Goal: Transaction & Acquisition: Purchase product/service

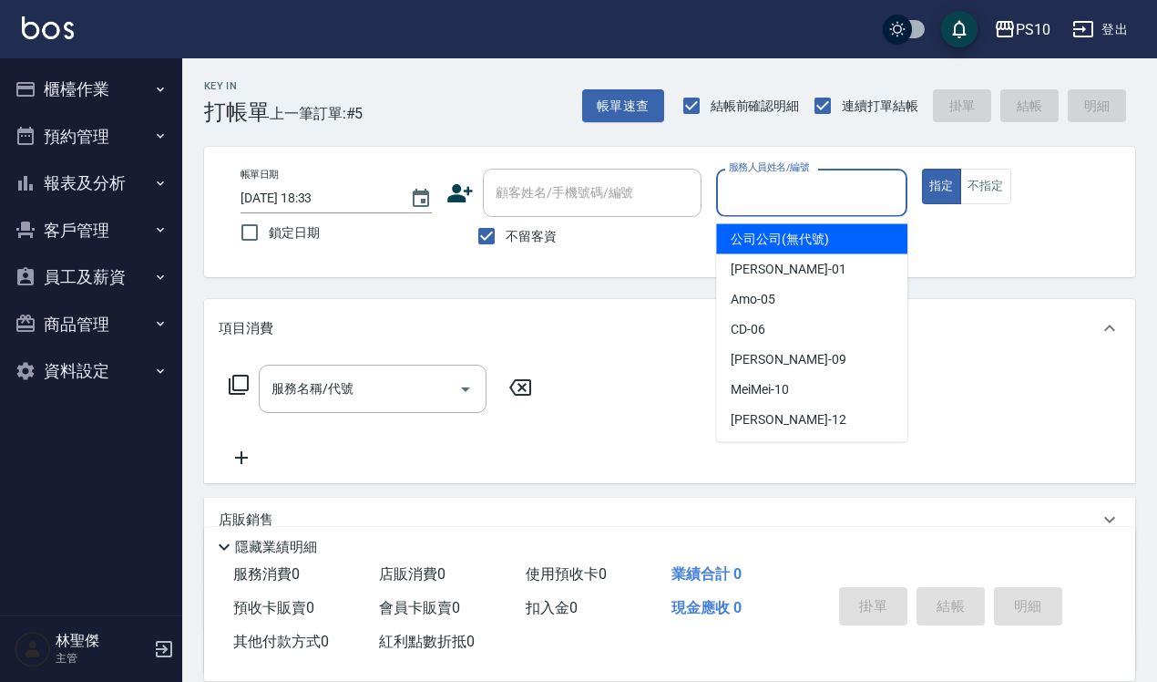
click at [782, 190] on input "服務人員姓名/編號" at bounding box center [811, 193] width 175 height 32
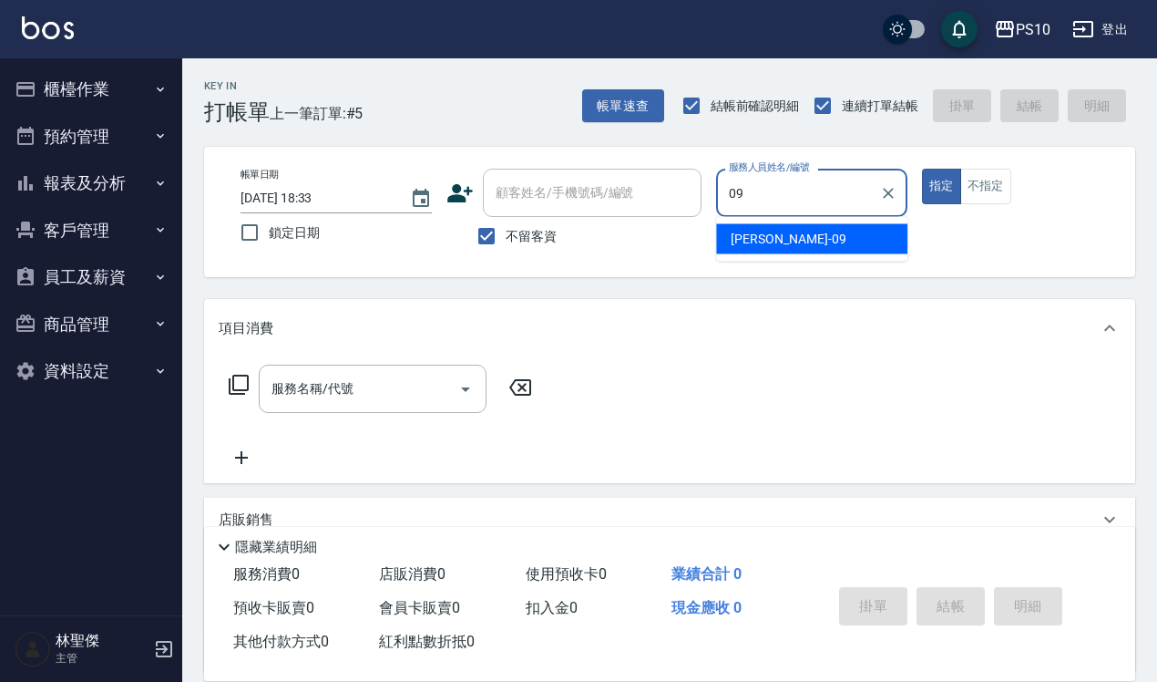
type input "[PERSON_NAME]-09"
type button "true"
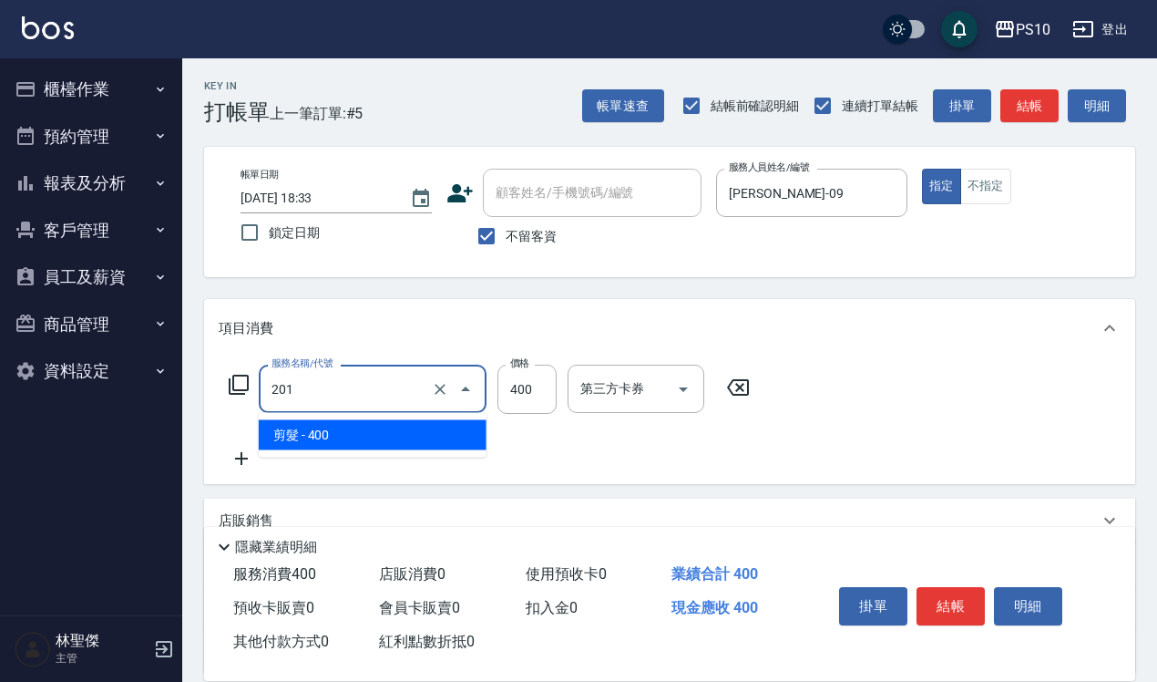
drag, startPoint x: 328, startPoint y: 381, endPoint x: 239, endPoint y: 371, distance: 89.9
click at [239, 371] on div "服務名稱/代號 201 服務名稱/代號 價格 400 價格 第三方卡券 第三方卡券" at bounding box center [490, 388] width 542 height 49
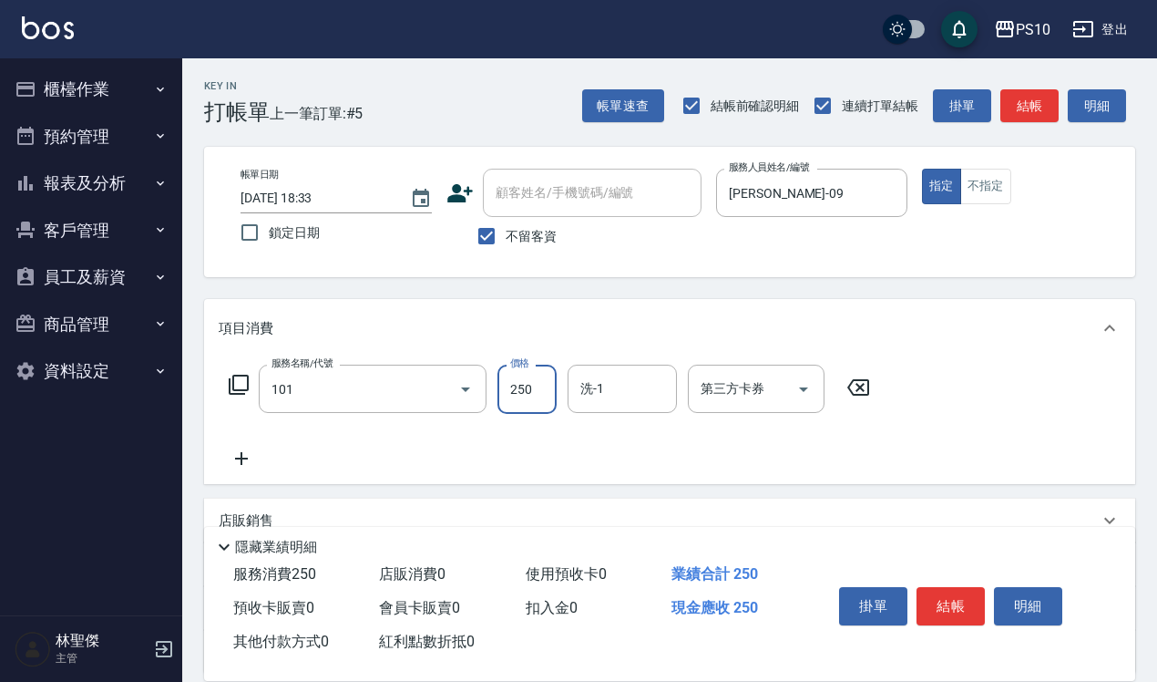
type input "洗髮(101)"
type input "300"
click at [957, 597] on button "結帳" at bounding box center [951, 606] width 68 height 38
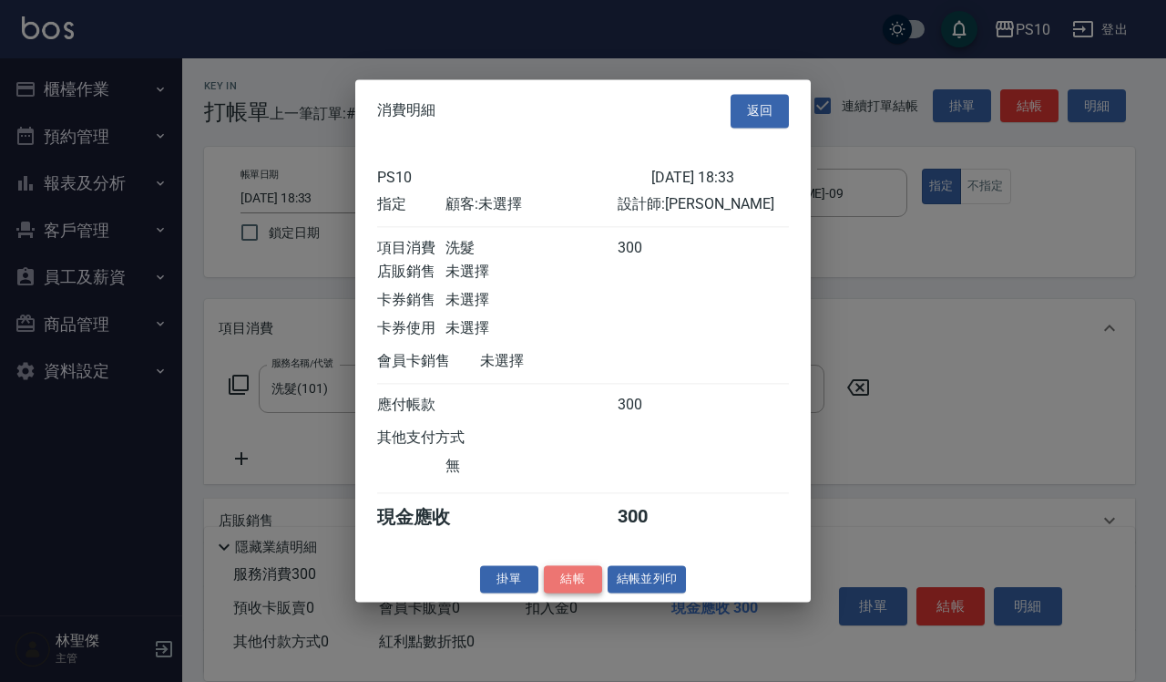
click at [565, 590] on button "結帳" at bounding box center [573, 579] width 58 height 28
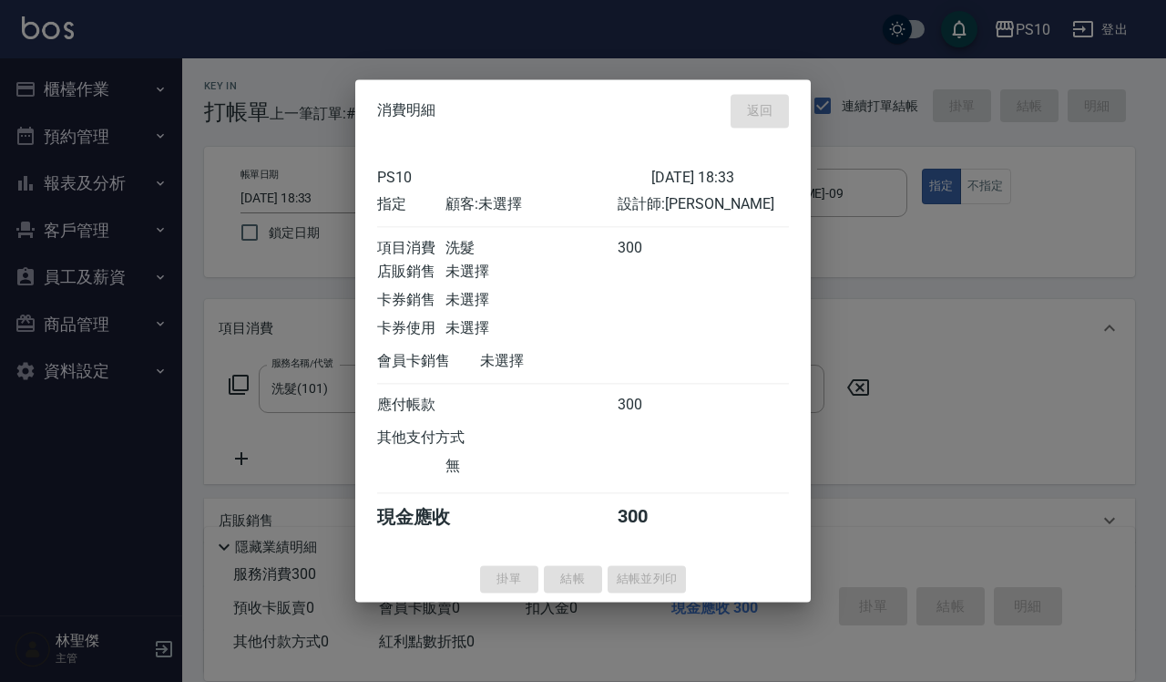
type input "[DATE] 20:39"
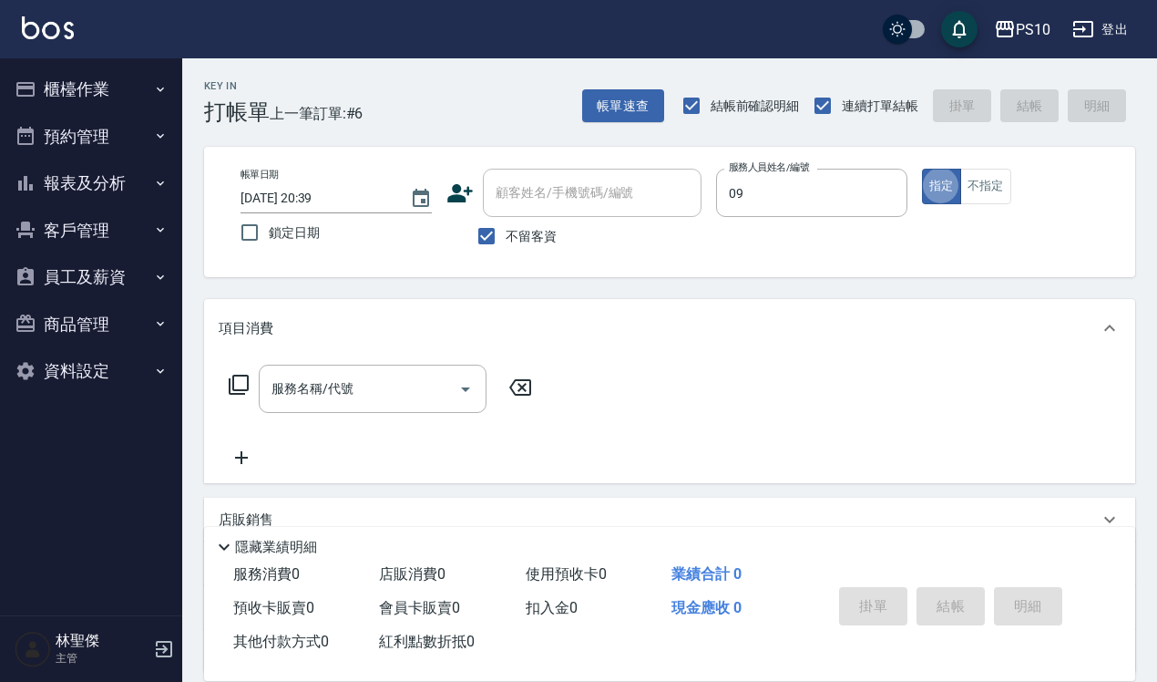
type input "[PERSON_NAME]-09"
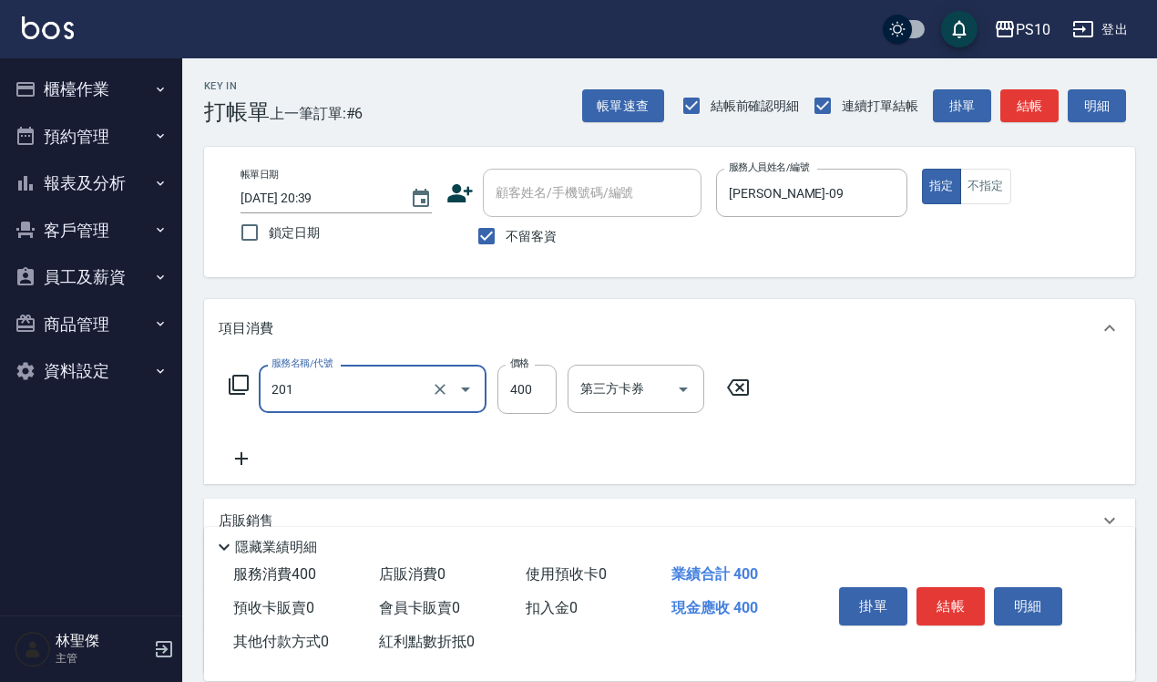
type input "剪髮(201)"
click at [950, 603] on button "結帳" at bounding box center [951, 606] width 68 height 38
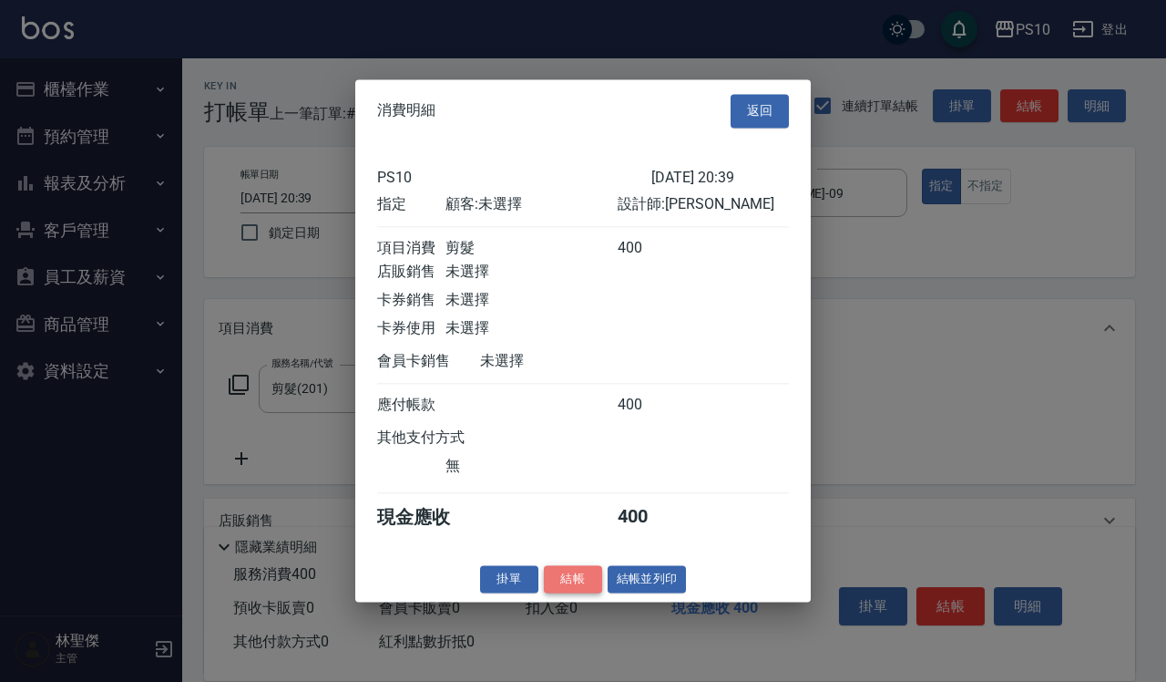
click at [560, 593] on button "結帳" at bounding box center [573, 579] width 58 height 28
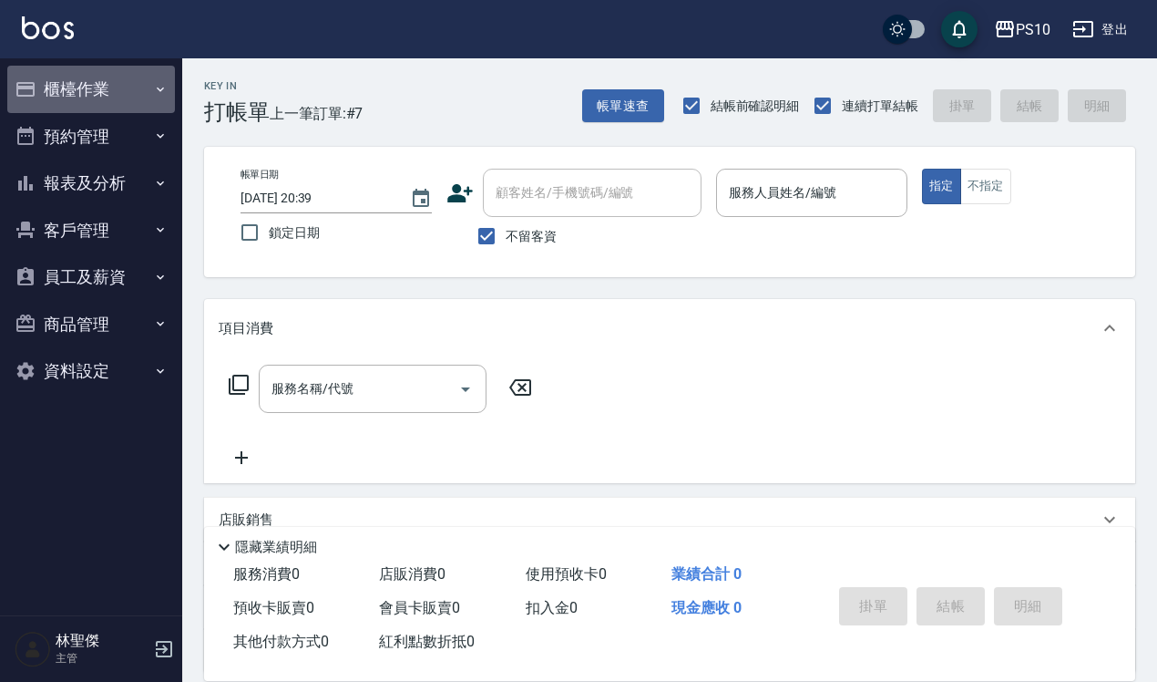
click at [117, 87] on button "櫃檯作業" at bounding box center [91, 89] width 168 height 47
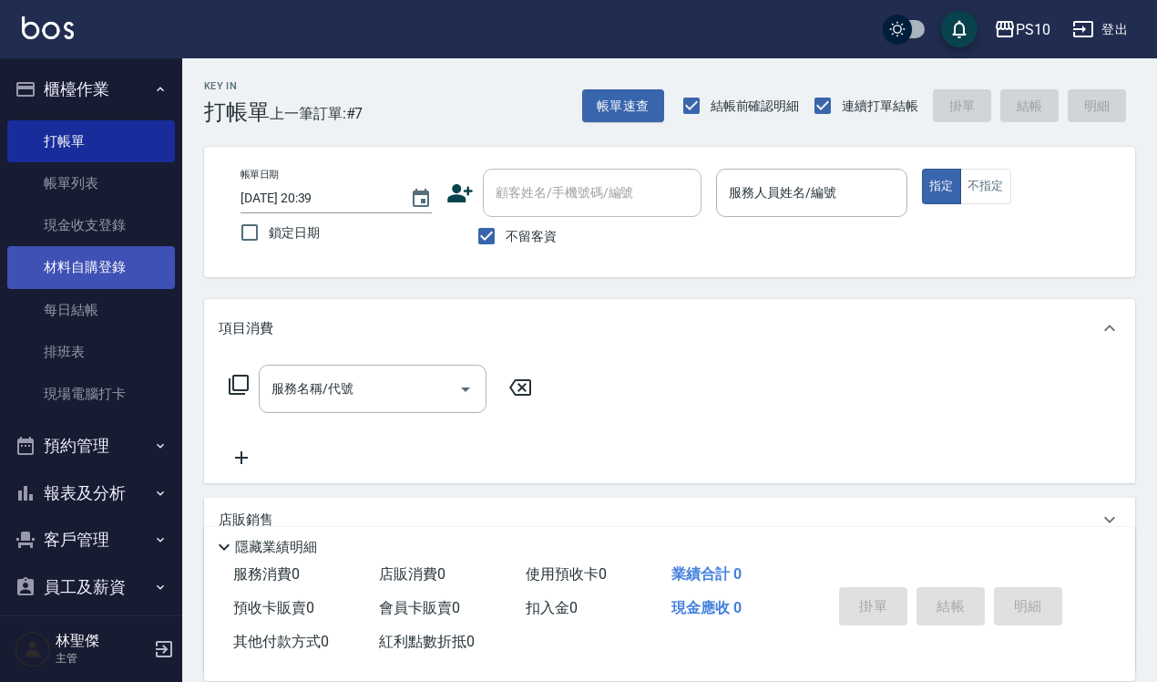
scroll to position [110, 0]
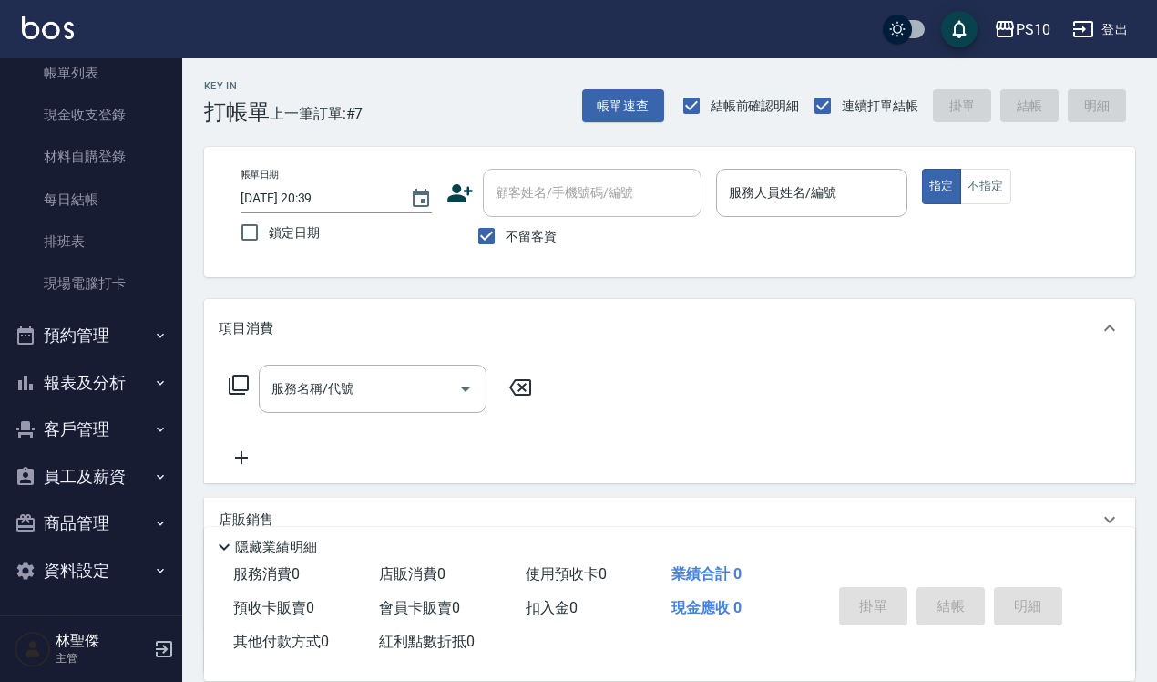
click at [105, 383] on button "報表及分析" at bounding box center [91, 382] width 168 height 47
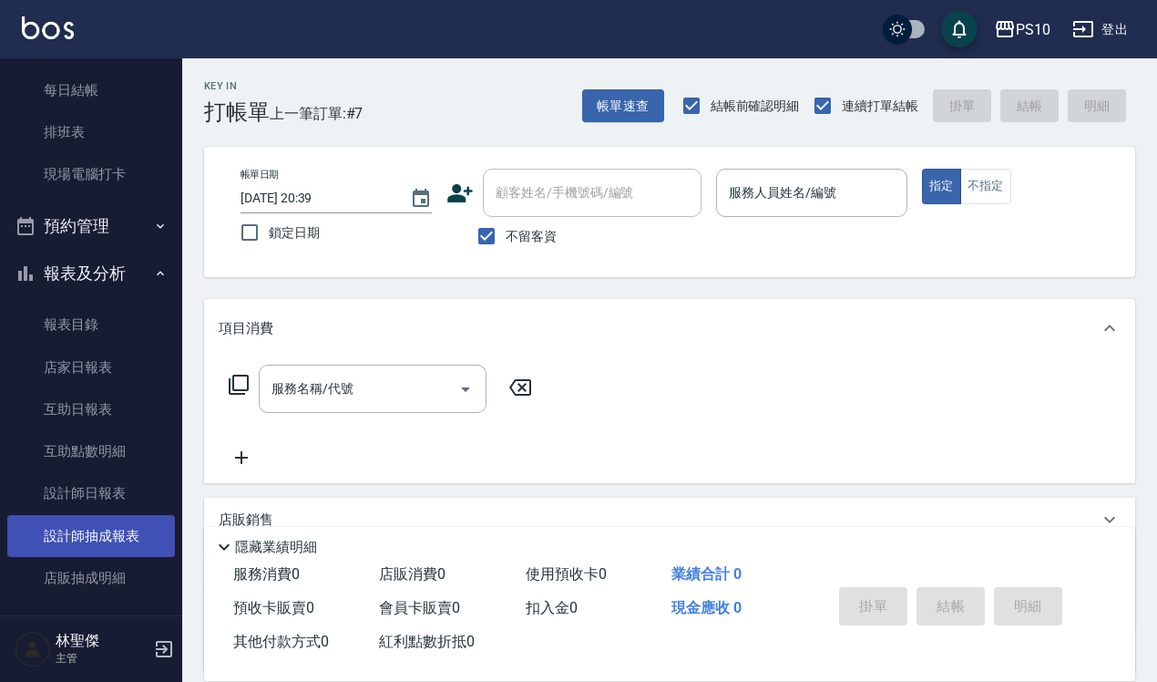
scroll to position [420, 0]
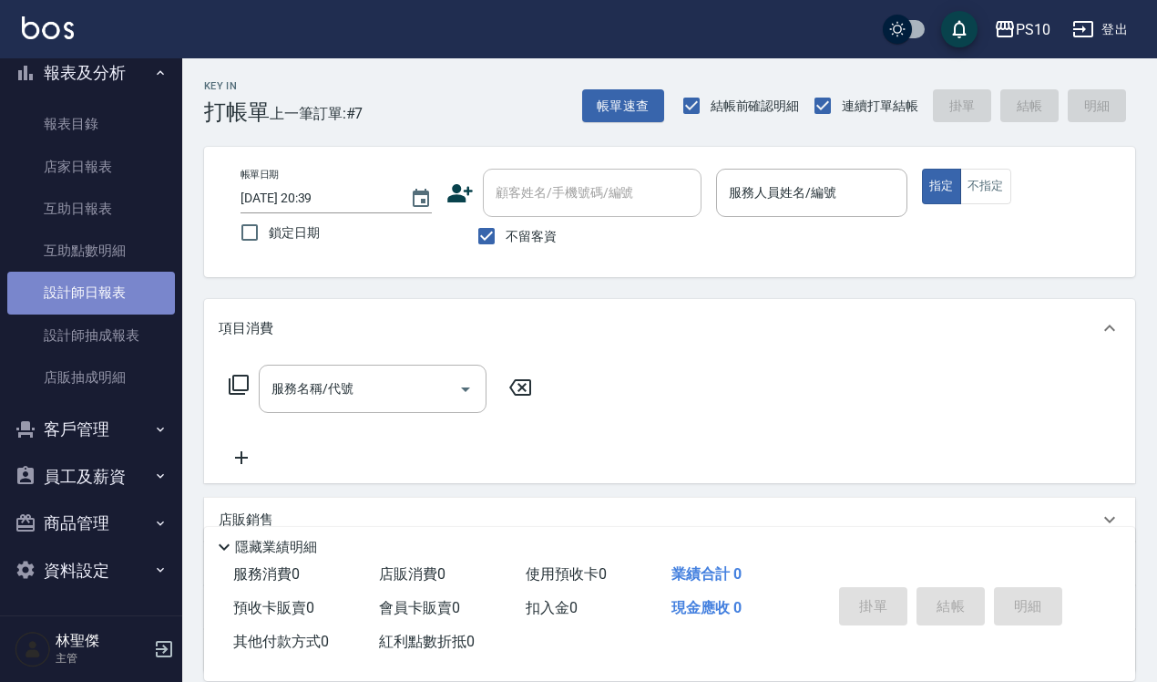
click at [117, 287] on link "設計師日報表" at bounding box center [91, 293] width 168 height 42
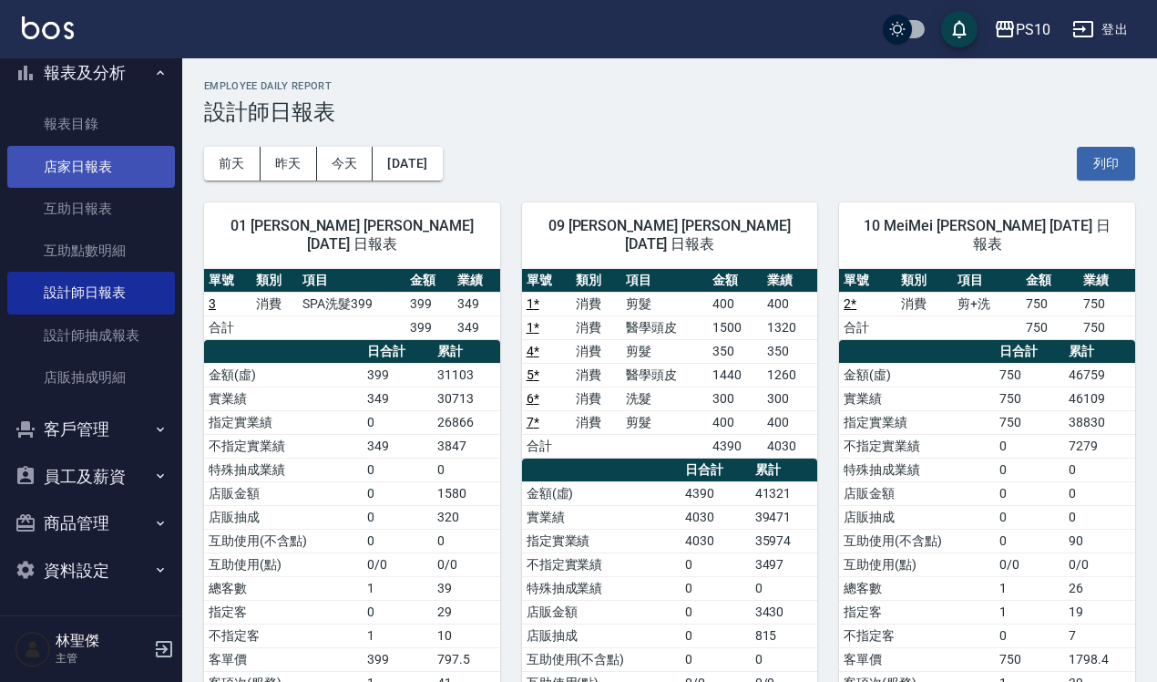
click at [120, 173] on link "店家日報表" at bounding box center [91, 167] width 168 height 42
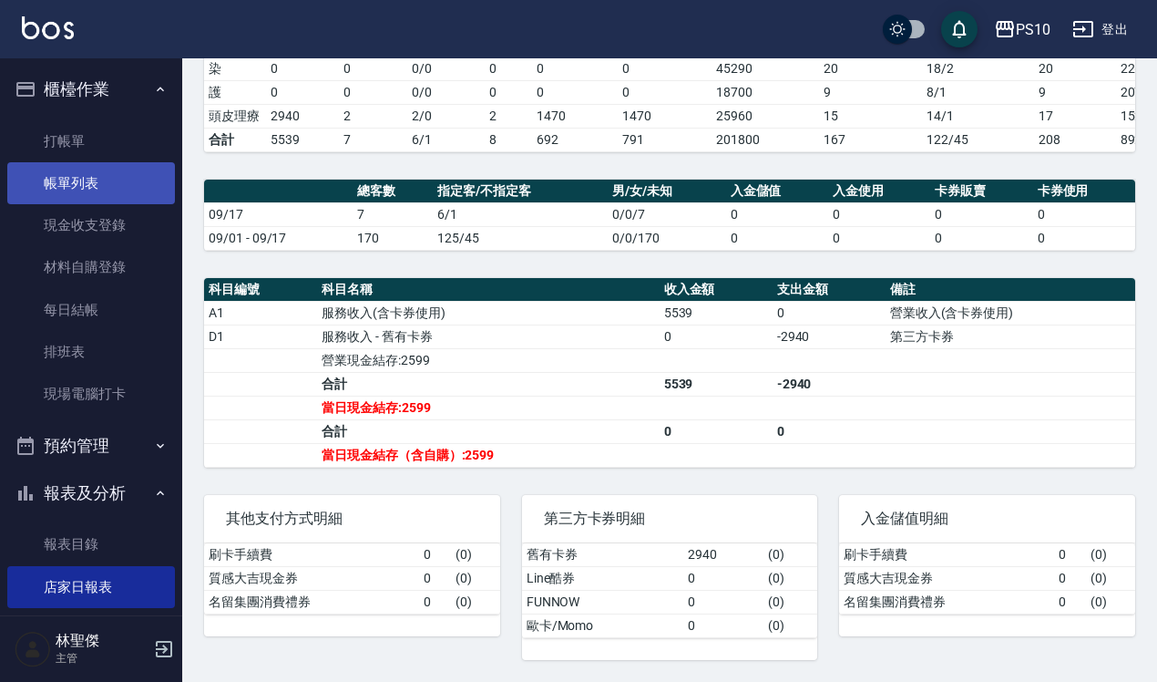
click at [121, 171] on link "帳單列表" at bounding box center [91, 183] width 168 height 42
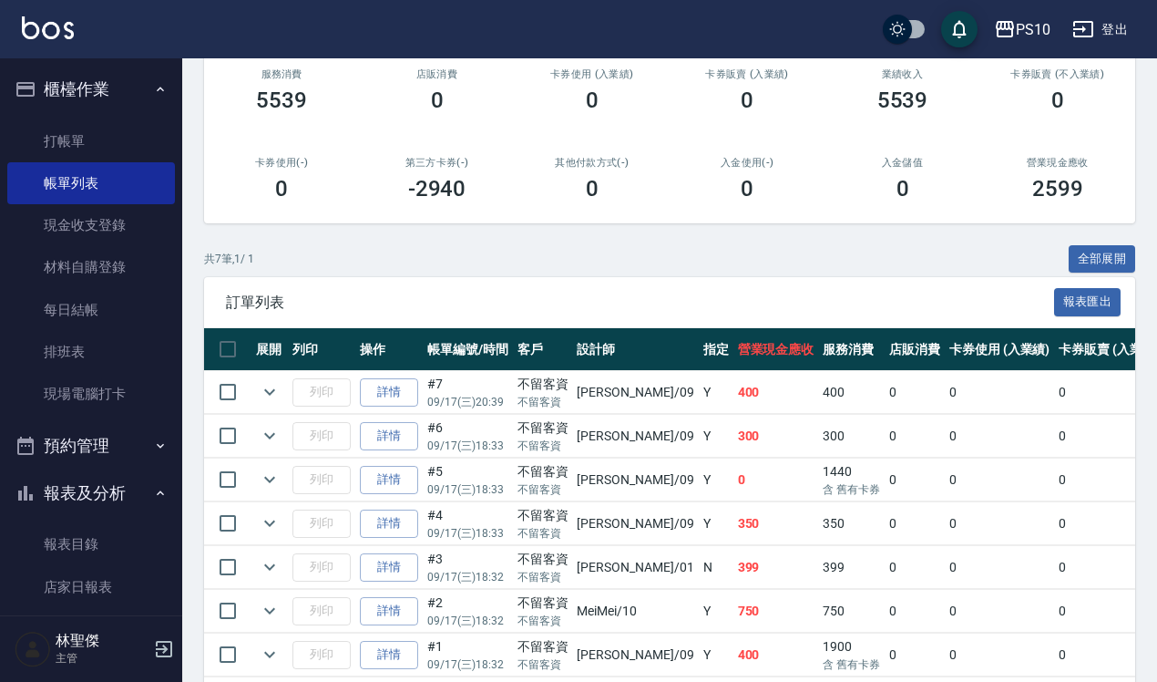
scroll to position [321, 0]
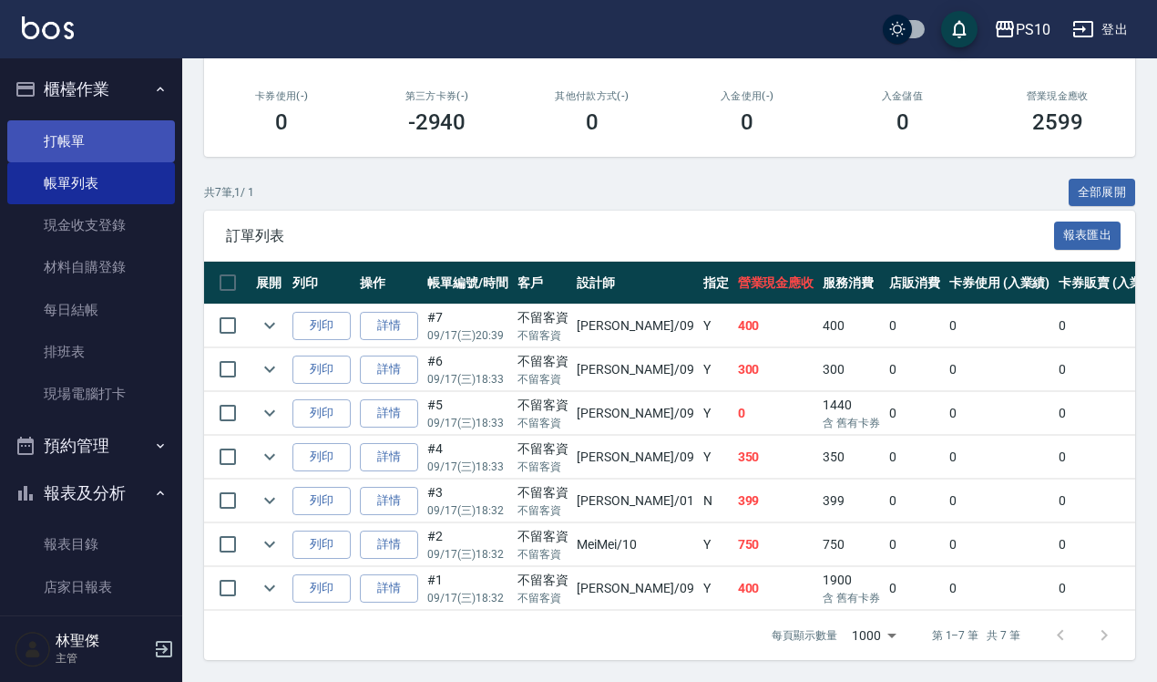
click at [114, 135] on link "打帳單" at bounding box center [91, 141] width 168 height 42
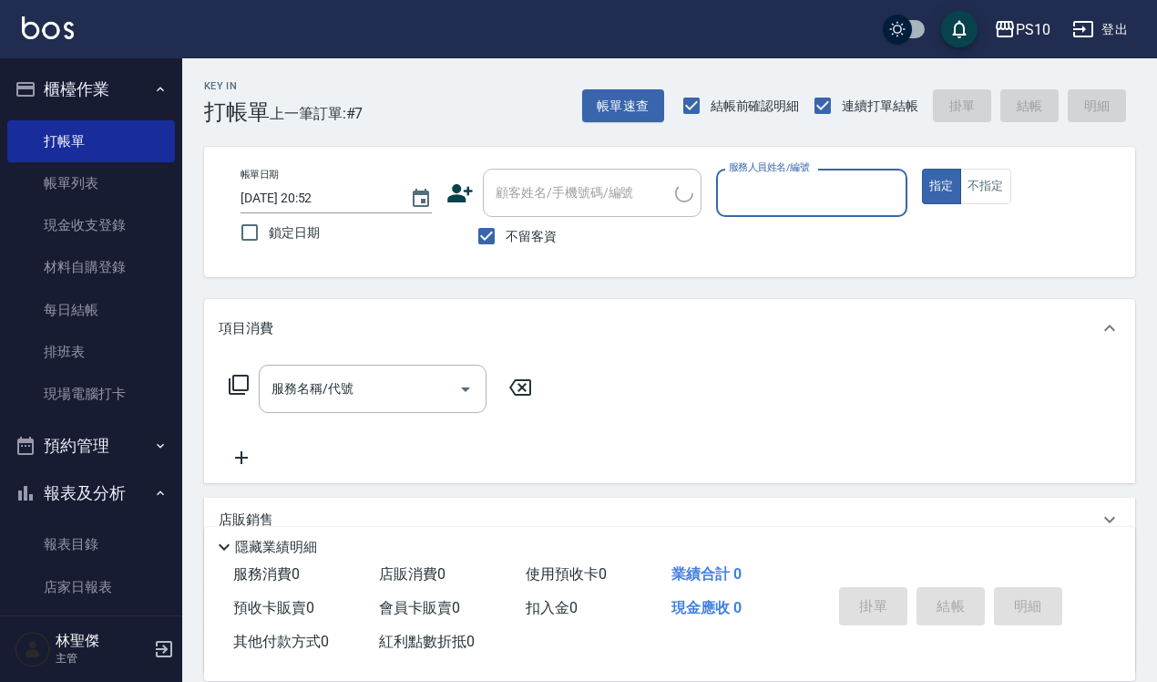
click at [786, 176] on div "服務人員姓名/編號" at bounding box center [811, 193] width 191 height 48
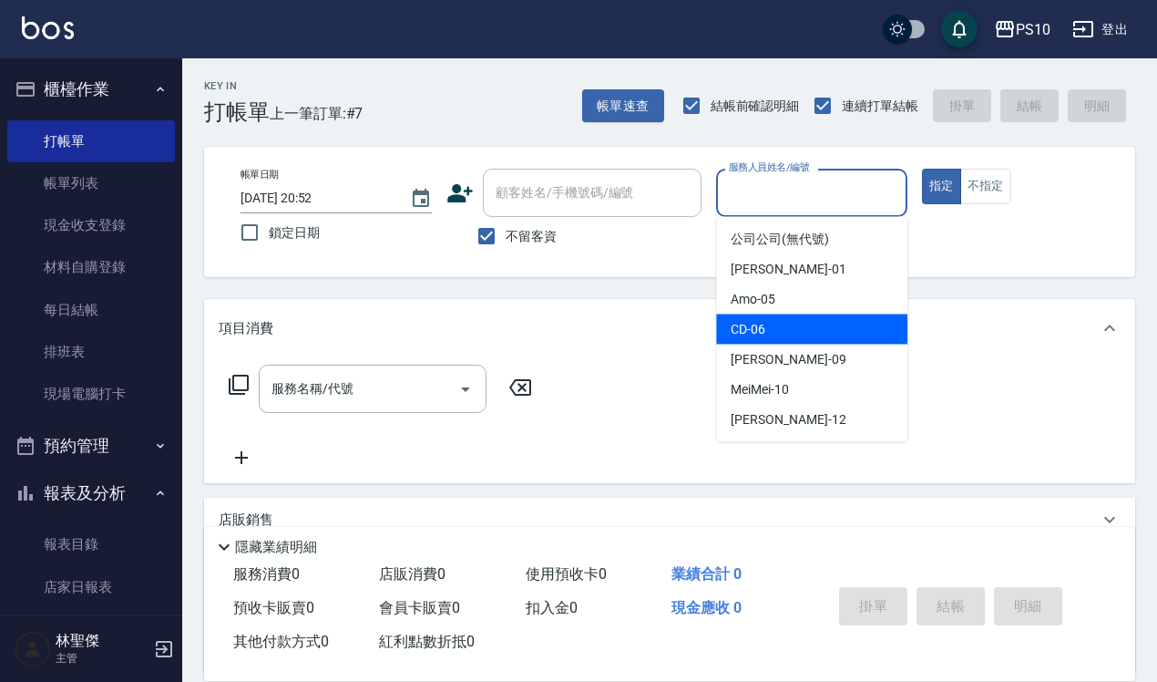
click at [759, 323] on span "CD -06" at bounding box center [748, 329] width 35 height 19
type input "CD-06"
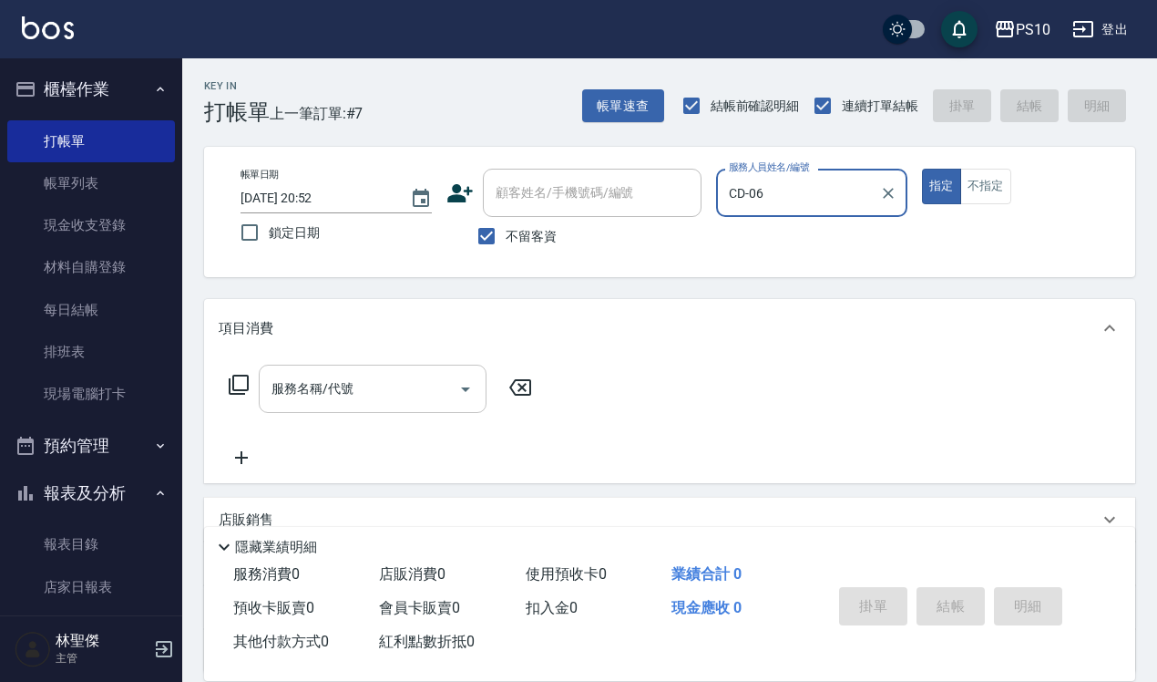
click at [363, 389] on input "服務名稱/代號" at bounding box center [359, 389] width 184 height 32
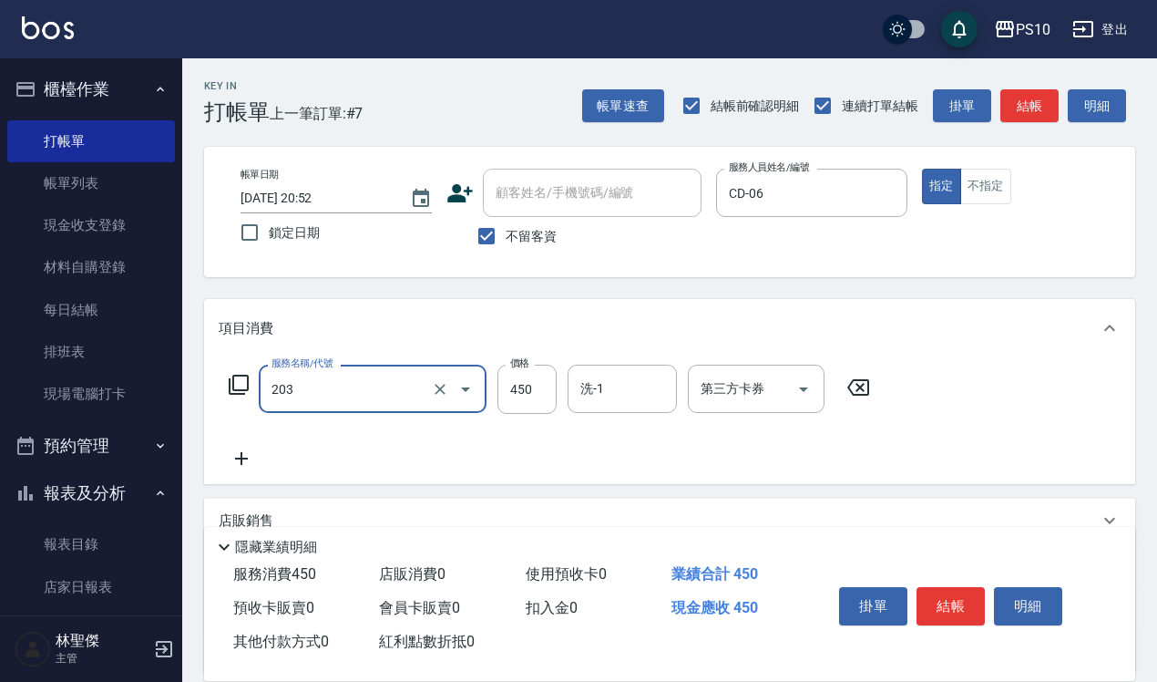
type input "剪+洗(203)"
click at [533, 395] on input "450" at bounding box center [527, 388] width 59 height 49
type input "760"
click at [955, 597] on button "結帳" at bounding box center [951, 606] width 68 height 38
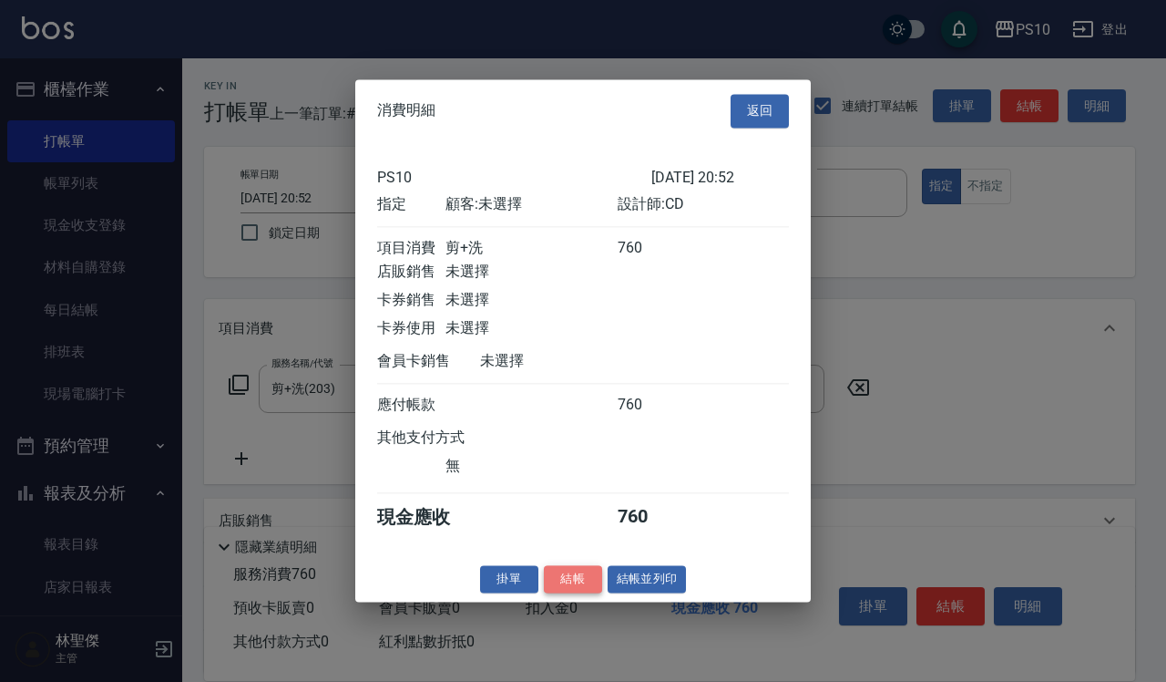
click at [560, 581] on button "結帳" at bounding box center [573, 579] width 58 height 28
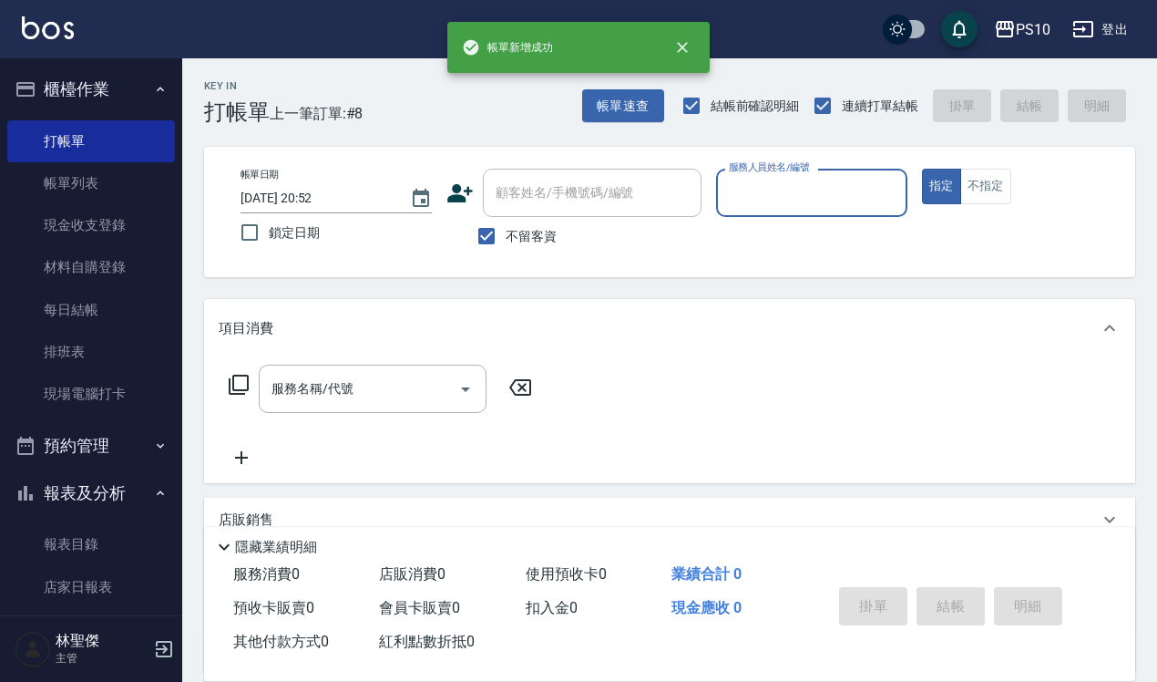
click at [799, 196] on input "服務人員姓名/編號" at bounding box center [811, 193] width 175 height 32
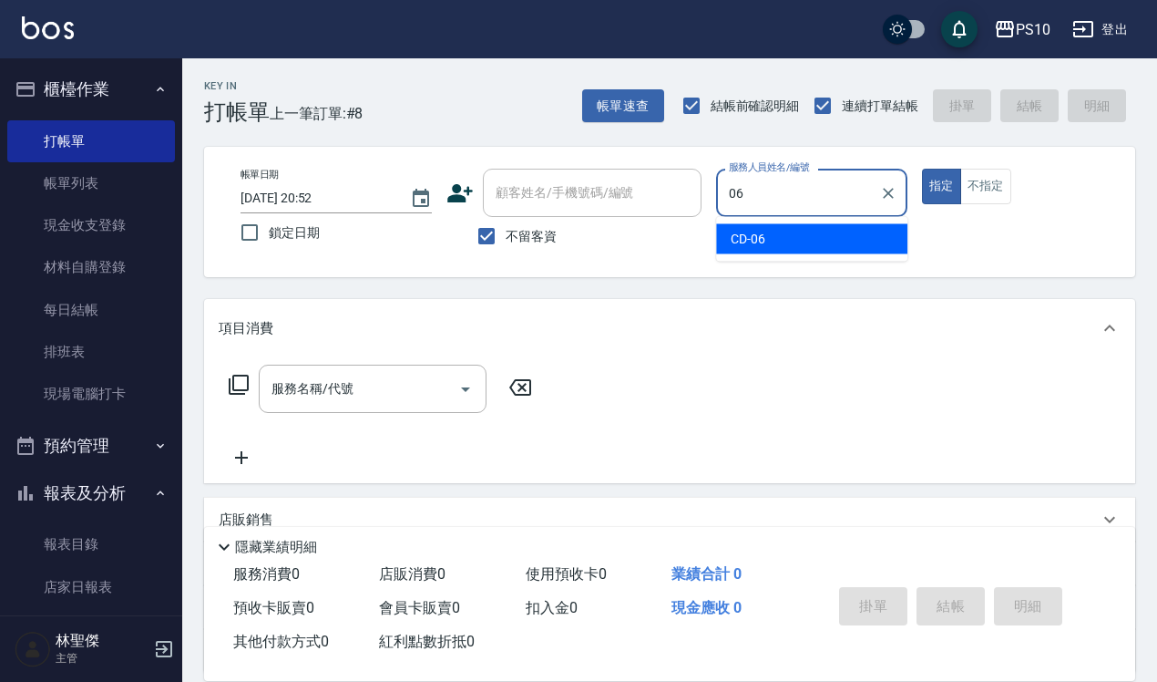
type input "CD-06"
type button "true"
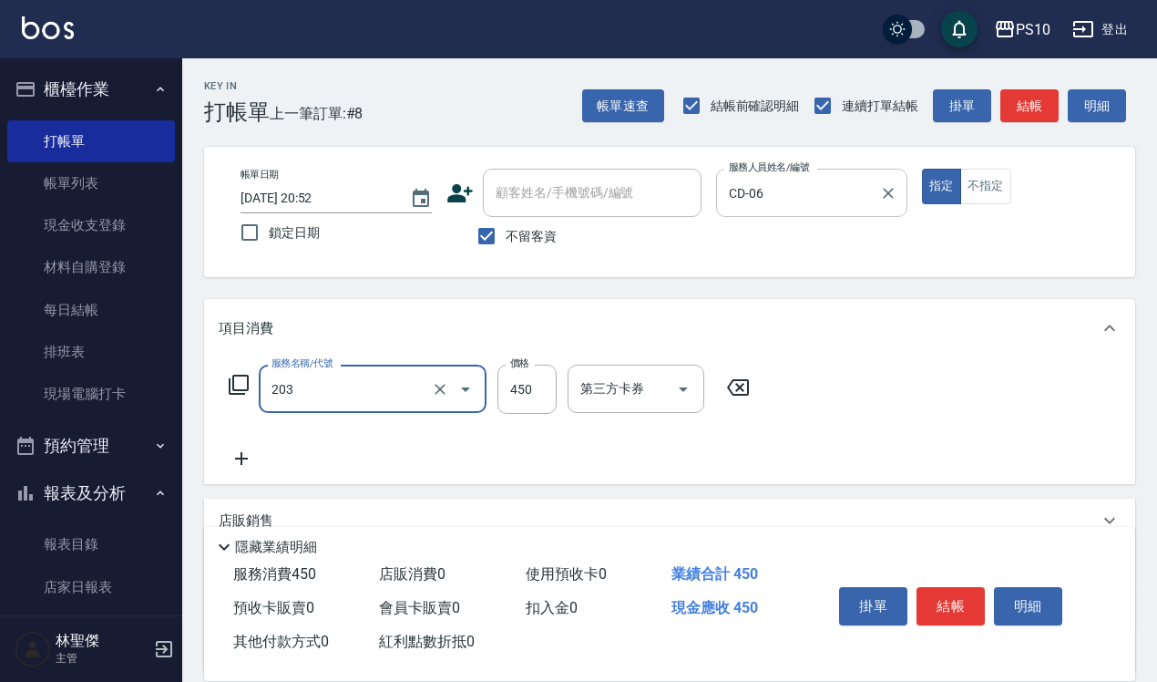
type input "剪+洗(203)"
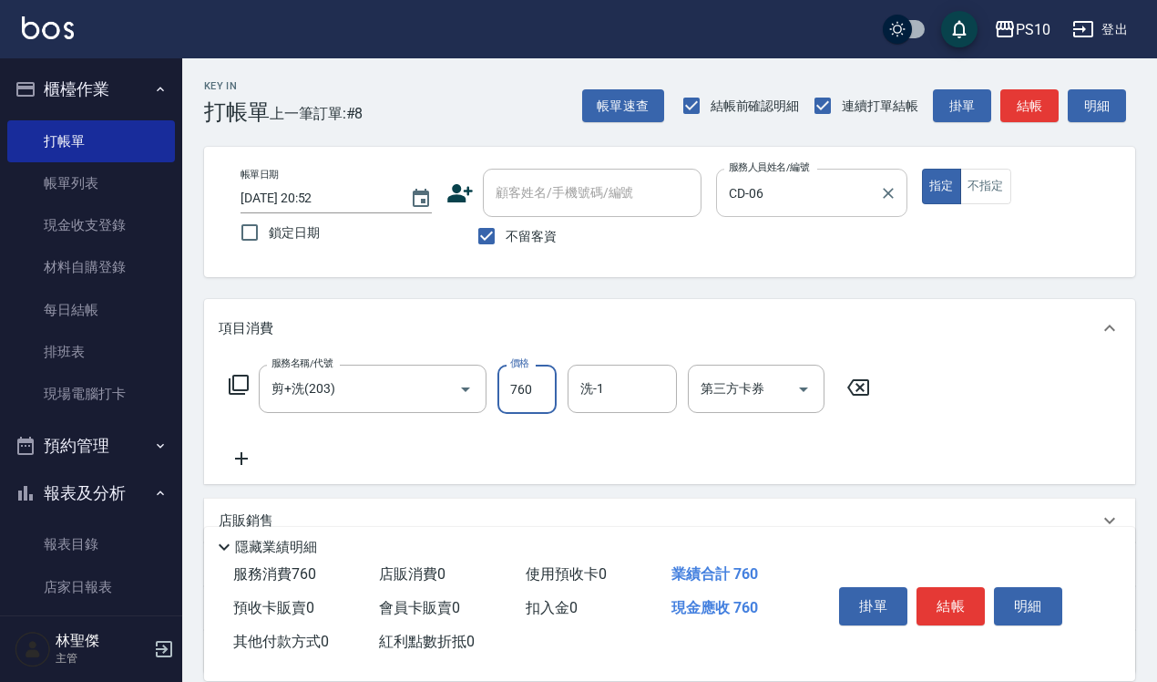
type input "760"
click at [952, 587] on button "結帳" at bounding box center [951, 606] width 68 height 38
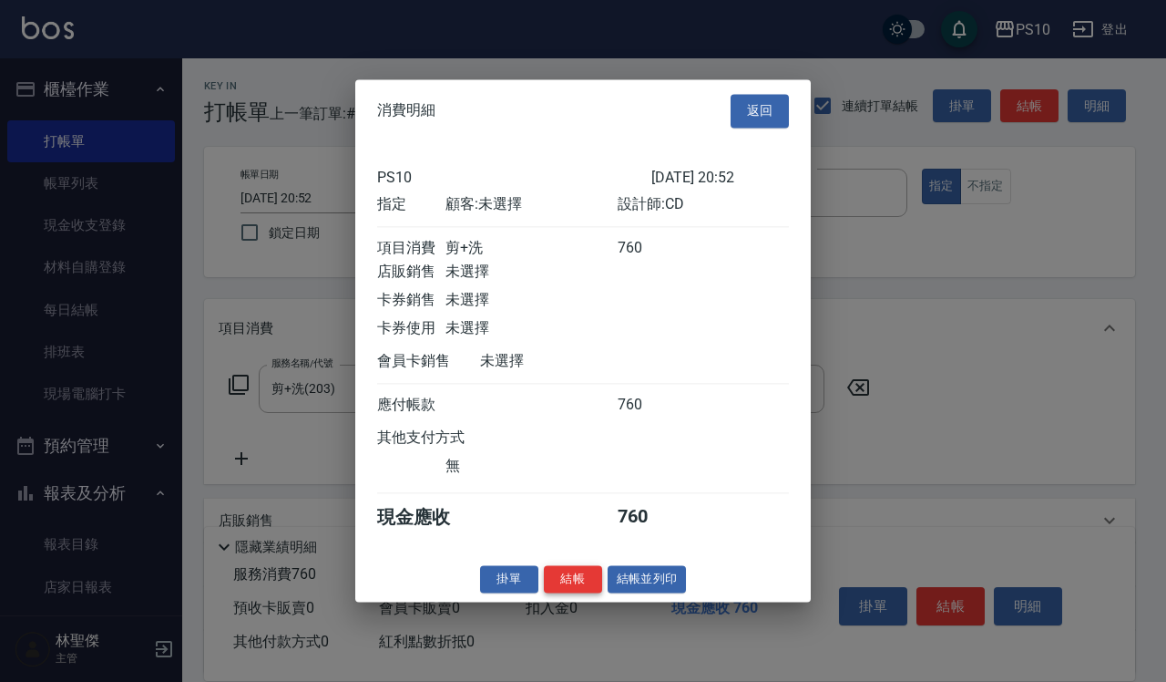
click at [572, 588] on button "結帳" at bounding box center [573, 579] width 58 height 28
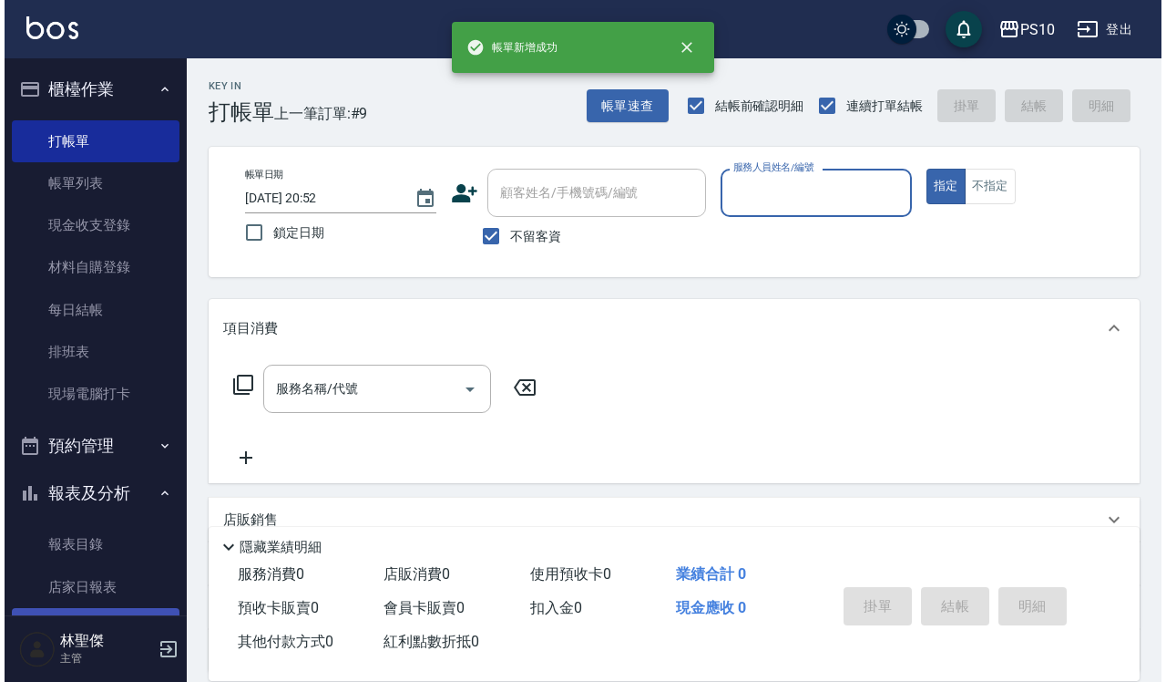
scroll to position [342, 0]
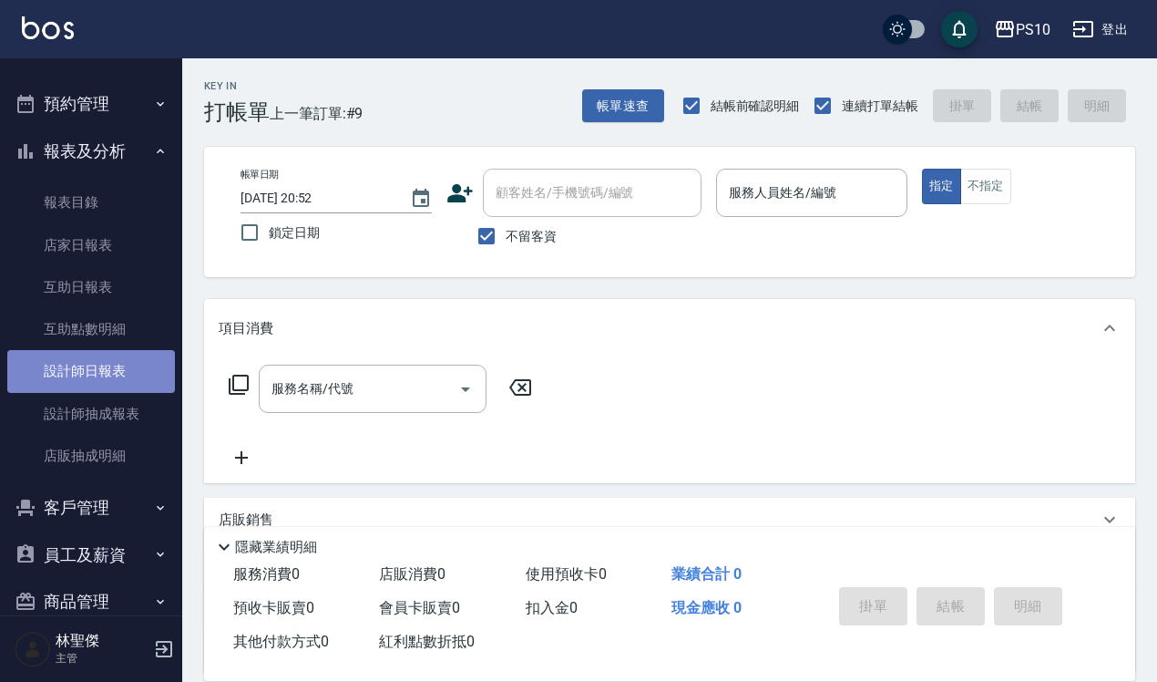
click at [124, 367] on link "設計師日報表" at bounding box center [91, 371] width 168 height 42
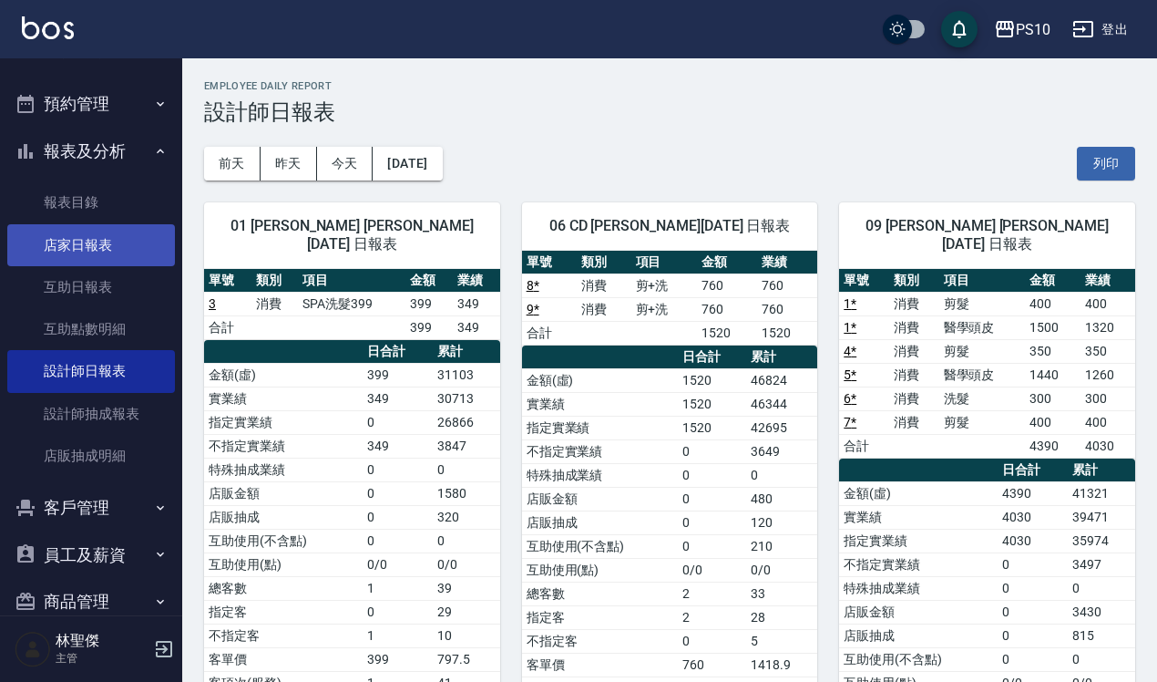
click at [142, 256] on link "店家日報表" at bounding box center [91, 245] width 168 height 42
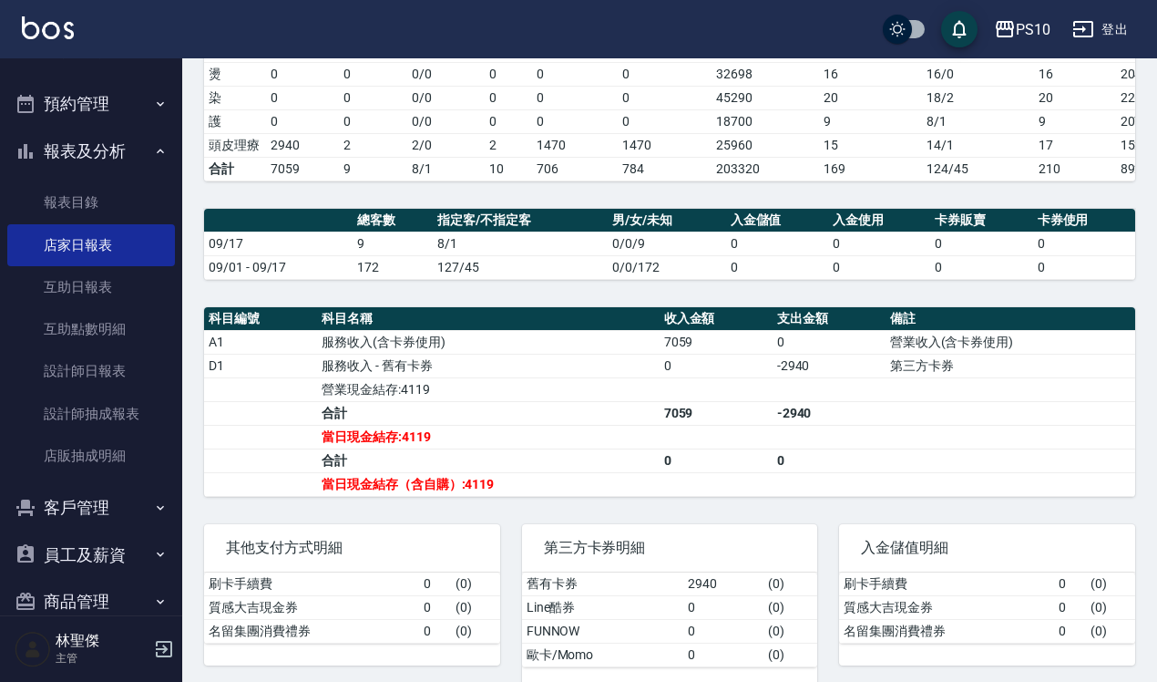
scroll to position [379, 0]
